Goal: Information Seeking & Learning: Learn about a topic

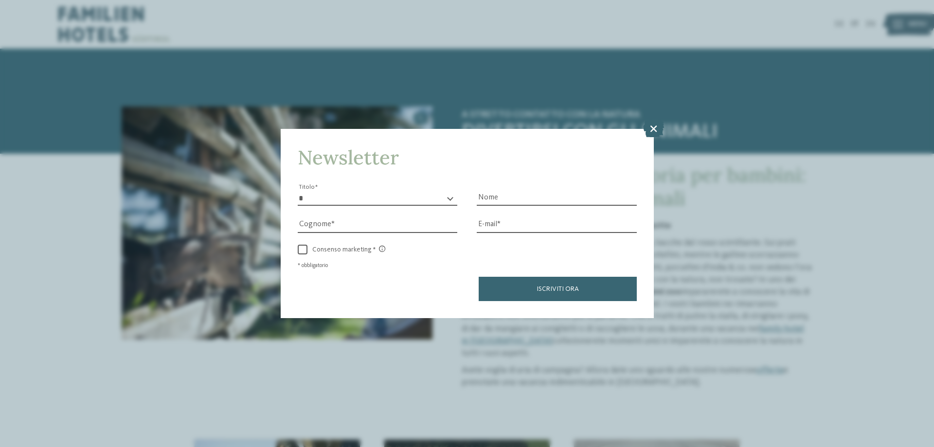
click at [656, 130] on icon at bounding box center [653, 128] width 21 height 17
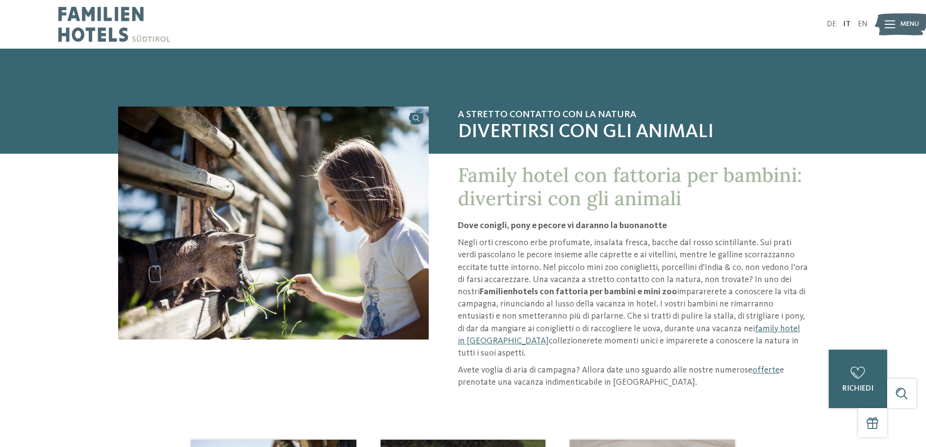
click at [911, 18] on div "Menu" at bounding box center [910, 24] width 19 height 24
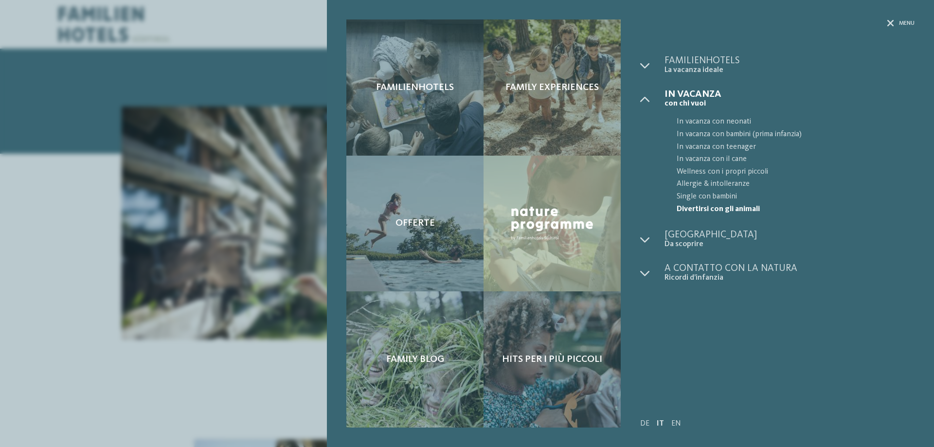
click at [288, 45] on div "Familienhotels Family experiences Offerte" at bounding box center [467, 223] width 934 height 447
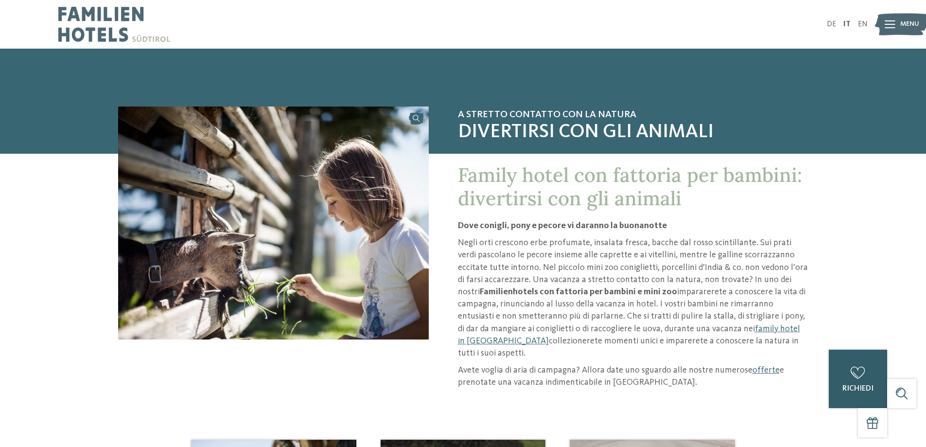
click at [848, 369] on div "0 [GEOGRAPHIC_DATA] 0 di 5 hotel aggiunti alla richiesta Richiedi ora" at bounding box center [858, 379] width 58 height 58
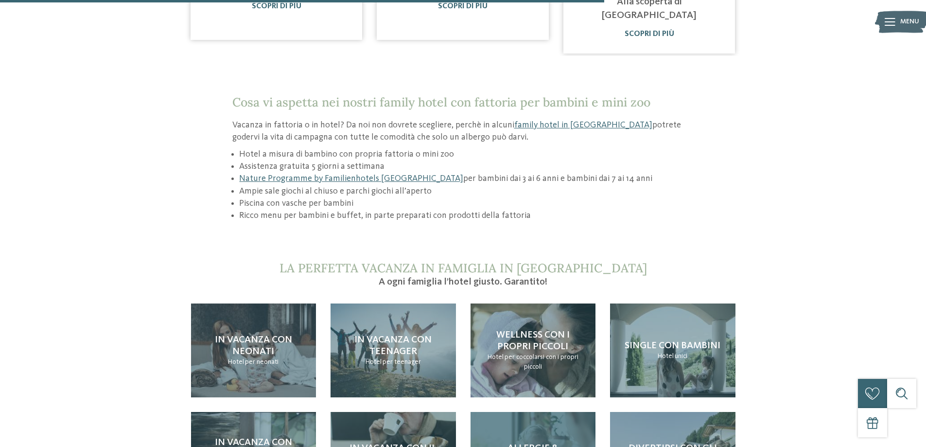
scroll to position [924, 0]
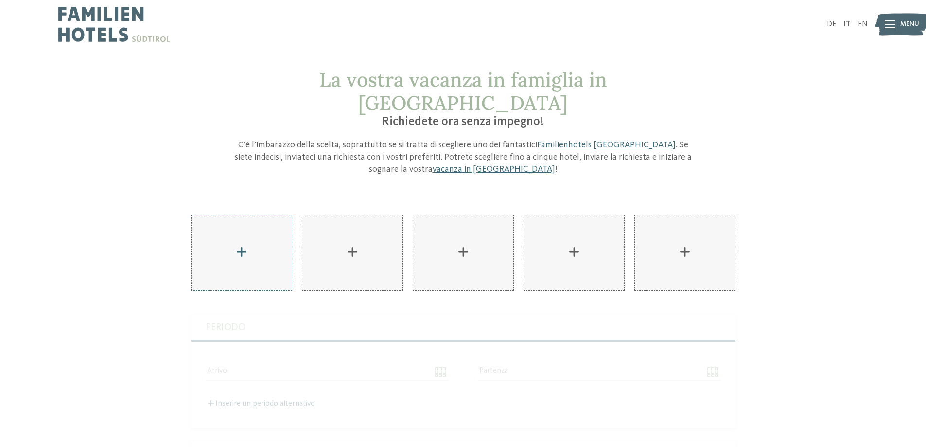
click at [258, 215] on div "AKI Family Resort PLOSE aggiungere" at bounding box center [242, 252] width 100 height 75
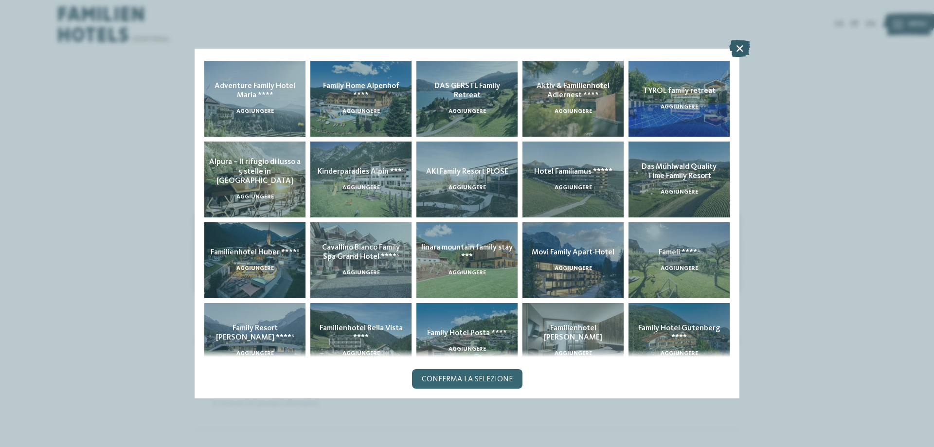
click at [743, 46] on icon at bounding box center [739, 48] width 21 height 17
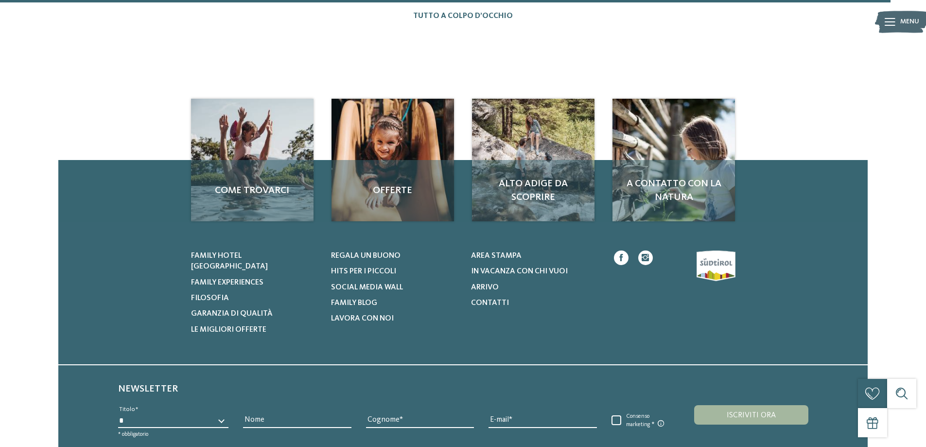
scroll to position [1362, 0]
